Goal: Information Seeking & Learning: Find specific fact

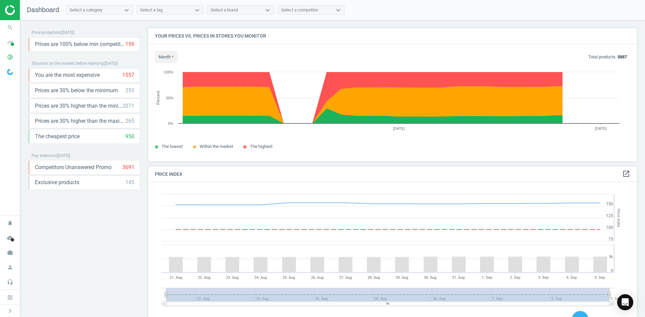
scroll to position [165, 494]
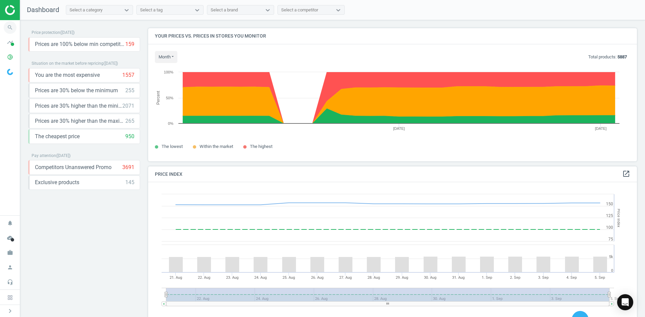
click at [15, 24] on icon "search" at bounding box center [10, 27] width 13 height 13
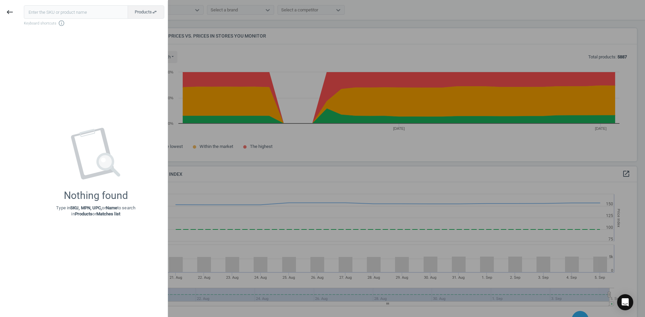
click at [53, 12] on input "text" at bounding box center [76, 11] width 104 height 13
type input "9890972"
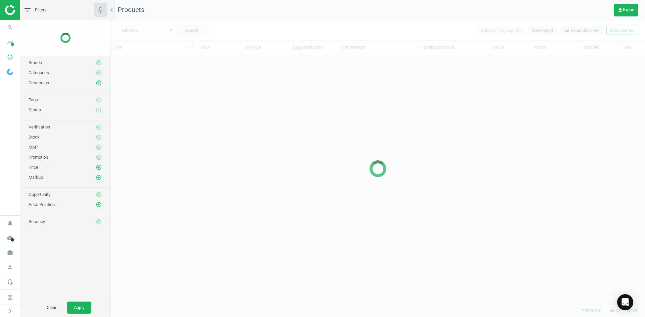
scroll to position [241, 529]
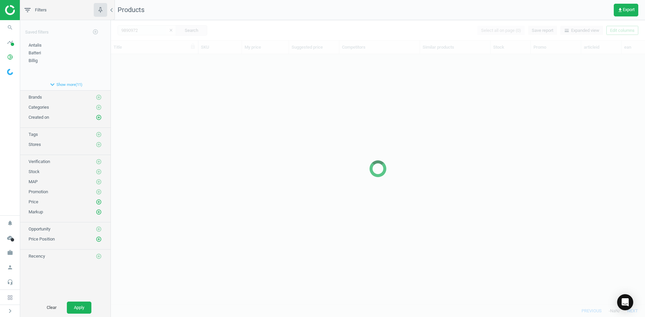
click at [148, 85] on div at bounding box center [378, 168] width 534 height 297
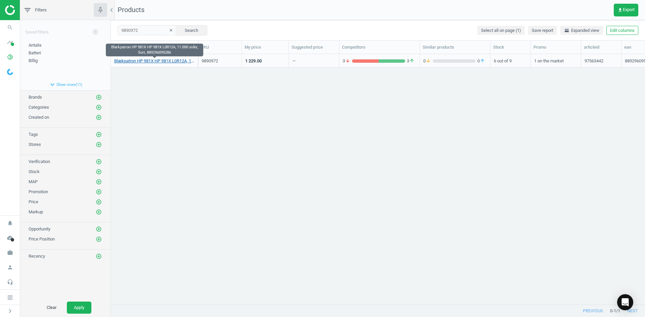
click at [146, 62] on link "Blækpatron HP 981X HP 981X L0R12A, 11.000 sider, Sort, 889296095286" at bounding box center [154, 61] width 80 height 6
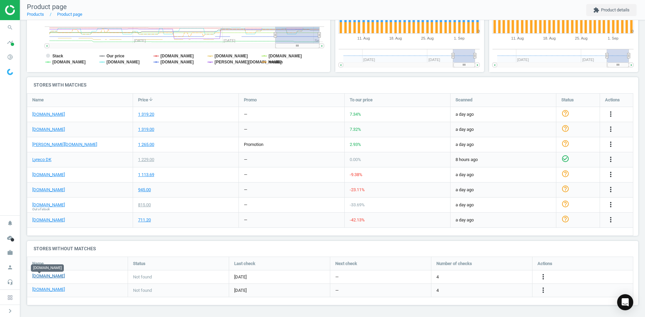
click at [35, 276] on link "[DOMAIN_NAME]" at bounding box center [48, 276] width 33 height 6
click at [39, 288] on link "[DOMAIN_NAME]" at bounding box center [48, 290] width 33 height 6
click at [11, 25] on icon "search" at bounding box center [10, 27] width 13 height 13
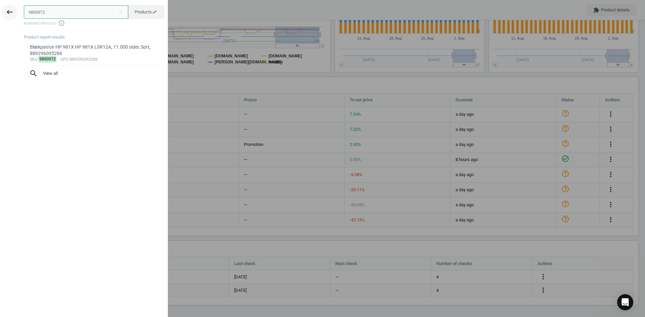
drag, startPoint x: 15, startPoint y: 13, endPoint x: 9, endPoint y: 10, distance: 6.6
click at [10, 10] on div "keyboard_backspace 9890972 close Products swap_horiz Keyboard shortcuts info_ou…" at bounding box center [84, 159] width 168 height 317
paste input "48"
type input "9890948"
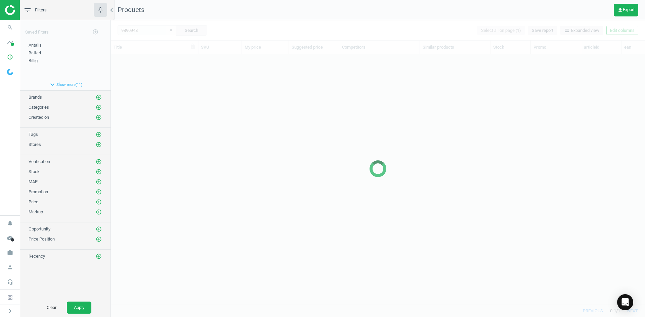
scroll to position [241, 529]
click at [218, 7] on nav "Products get_app Export" at bounding box center [378, 10] width 534 height 20
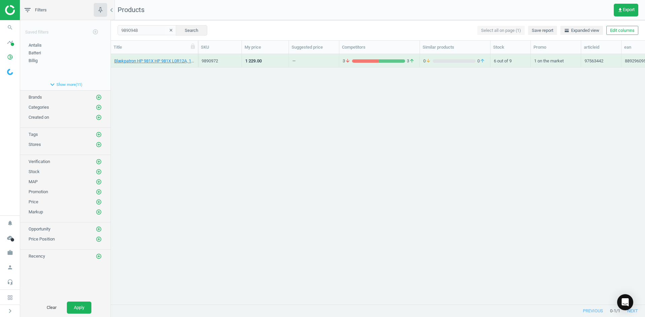
click at [218, 7] on nav "Products get_app Export" at bounding box center [378, 10] width 534 height 20
click at [171, 62] on link "Blækpatron HP 981X HP 981X L0R09A, 10.000 sider, Cyan, 889296095255" at bounding box center [154, 61] width 80 height 6
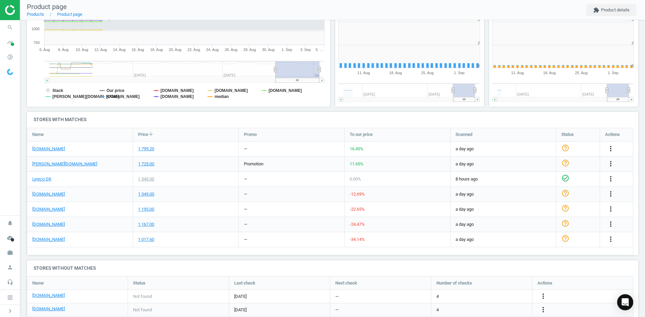
scroll to position [145, 158]
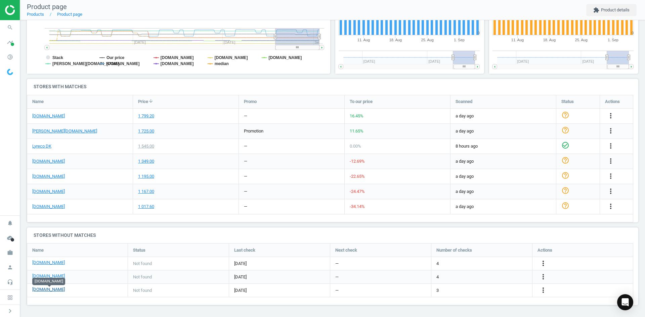
click at [55, 290] on link "[DOMAIN_NAME]" at bounding box center [48, 290] width 33 height 6
click at [9, 30] on icon "search" at bounding box center [10, 27] width 13 height 13
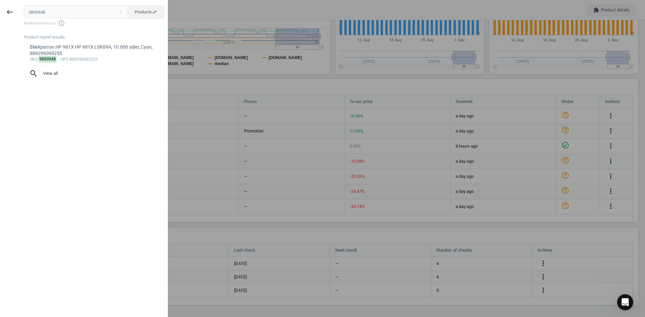
drag, startPoint x: 55, startPoint y: 15, endPoint x: 0, endPoint y: 14, distance: 55.4
click at [0, 14] on div "keyboard_backspace 9890948 close Products swap_horiz Keyboard shortcuts info_ou…" at bounding box center [84, 159] width 168 height 317
type input "9890915"
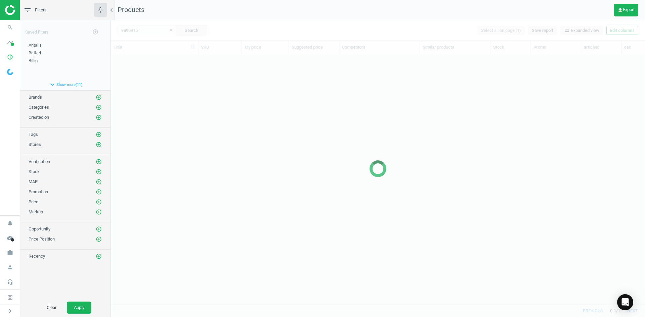
scroll to position [241, 529]
click at [256, 111] on div at bounding box center [378, 168] width 534 height 297
click at [279, 121] on div at bounding box center [378, 168] width 534 height 297
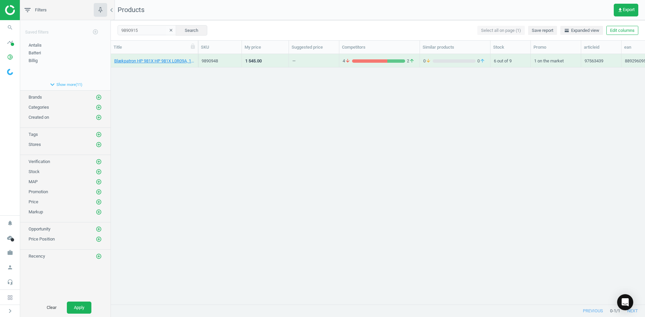
click at [208, 85] on div "Blækpatron HP 981X HP 981X L0R09A, 10.000 sider, Cyan, 889296095255 9890948 1 5…" at bounding box center [378, 177] width 534 height 246
click at [164, 60] on link "Blækpatron HP 981Y HP 981Y L0R16A, 20.000 sider, Sort, 889296095323" at bounding box center [154, 61] width 80 height 6
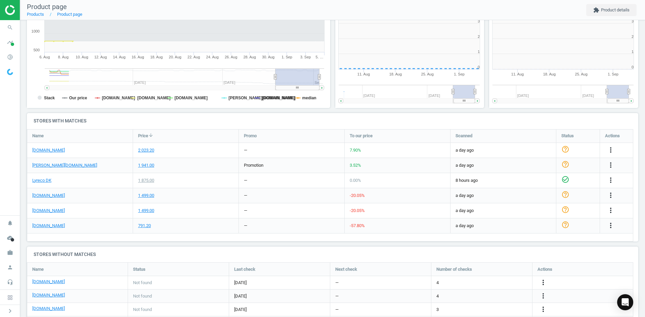
scroll to position [3, 3]
